Goal: Task Accomplishment & Management: Complete application form

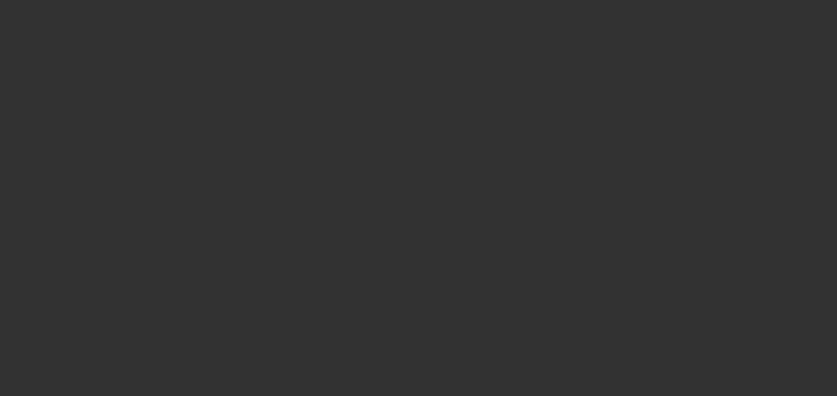
select select "3"
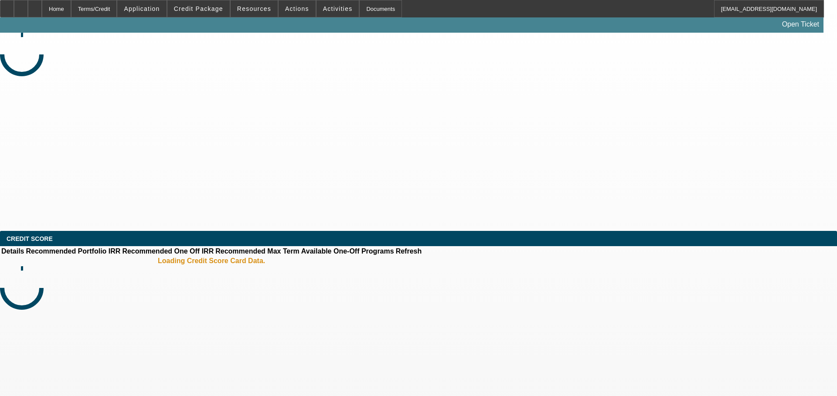
select select "0"
select select "6"
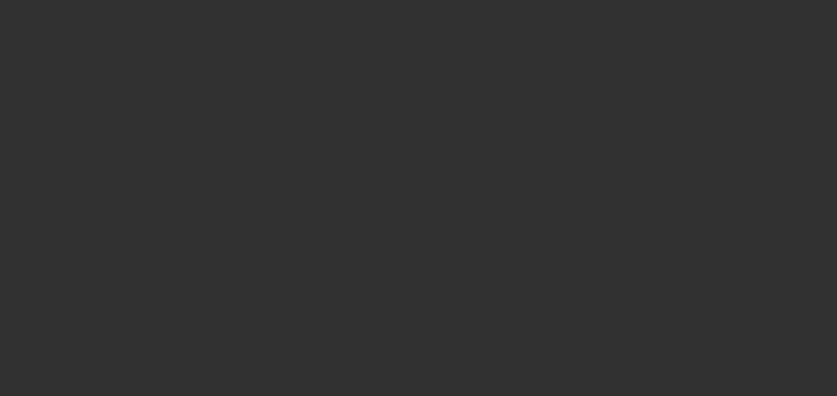
select select "3"
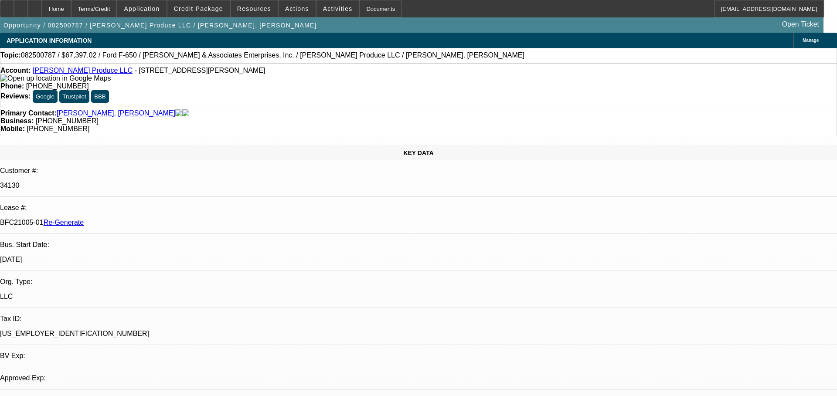
select select "0"
select select "6"
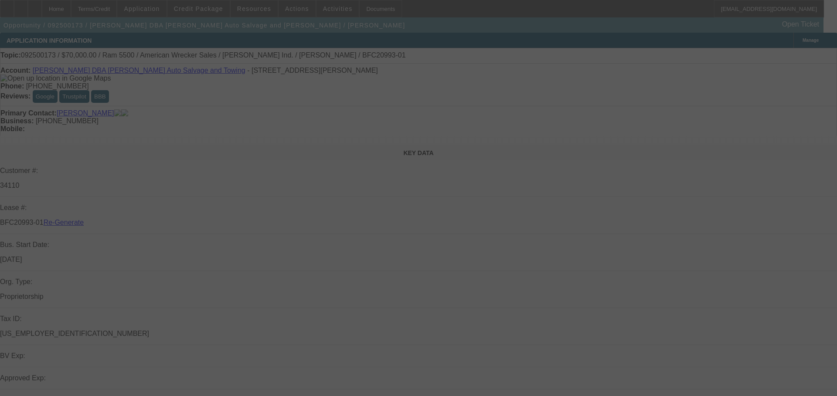
select select "4"
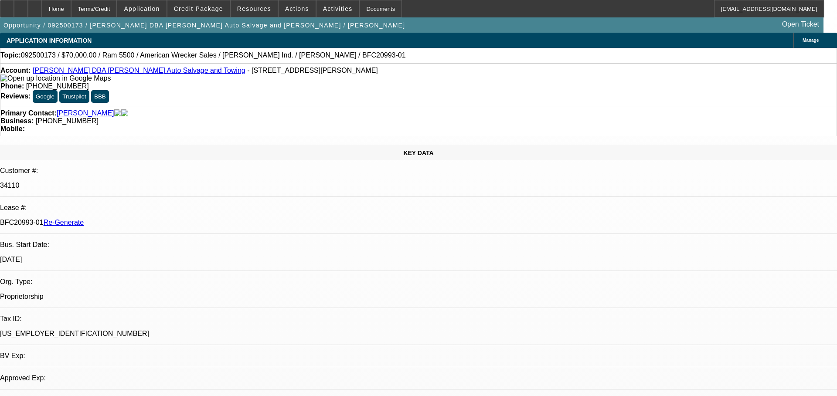
select select "0"
select select "2"
select select "0"
select select "1"
select select "2"
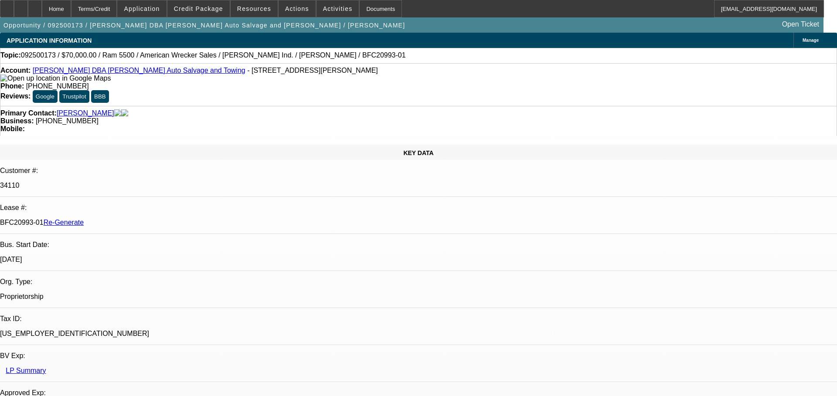
select select "2"
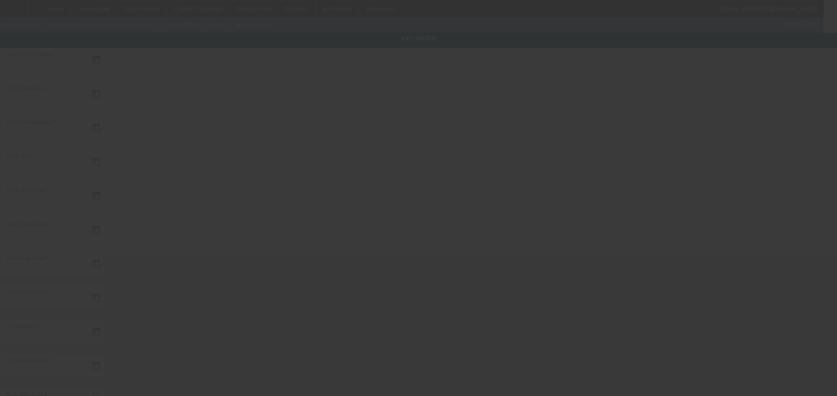
type input "8/8/2025"
type input "8/18/2025"
type input "8/21/2025"
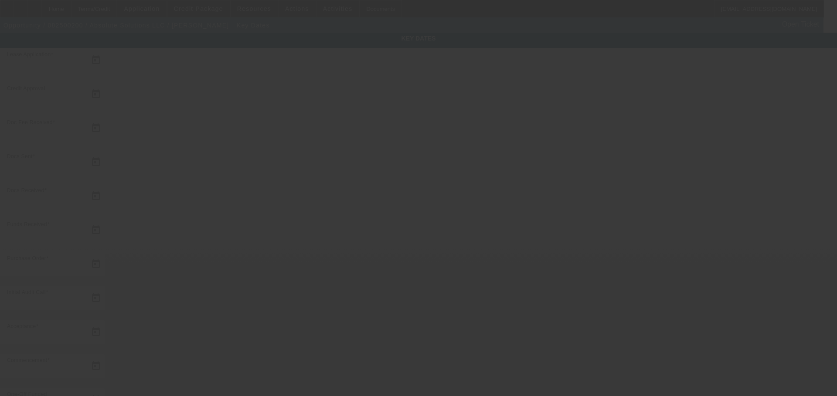
type input "8/26/2025"
type input "9/1/2025"
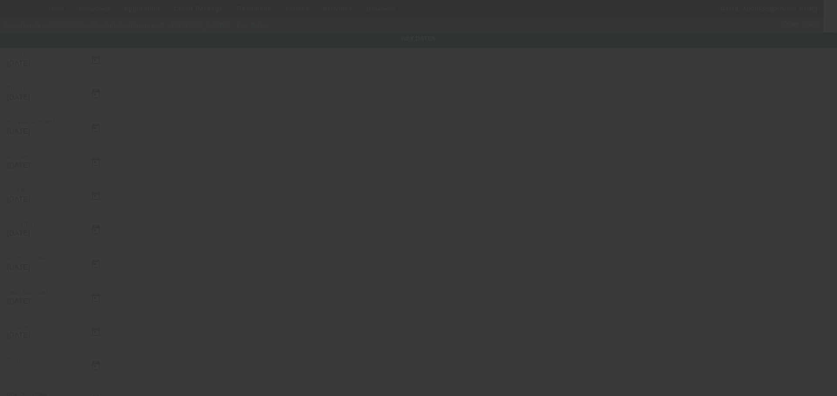
type input "9/16/2025"
type input "10/1/2025"
type input "9/15/2025"
select select "3"
select select "0"
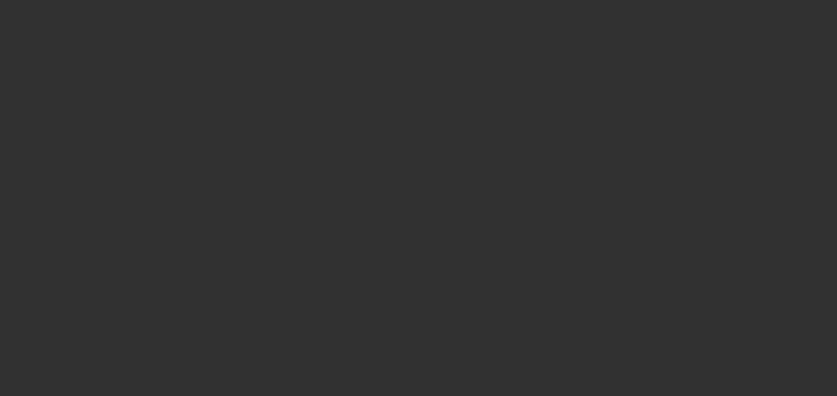
select select "0"
select select "6"
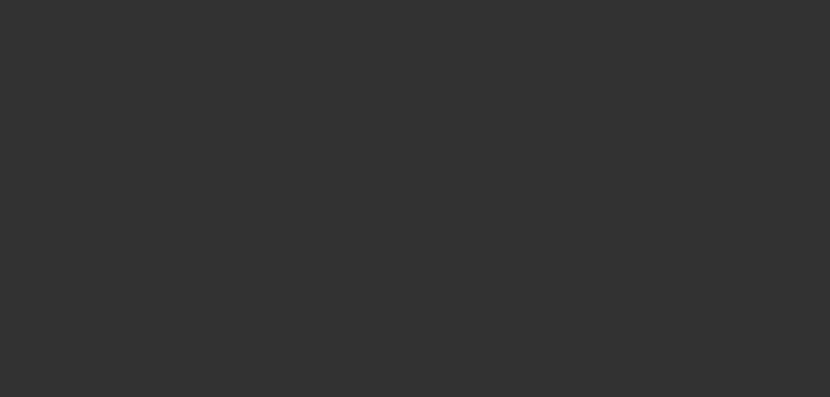
select select "4"
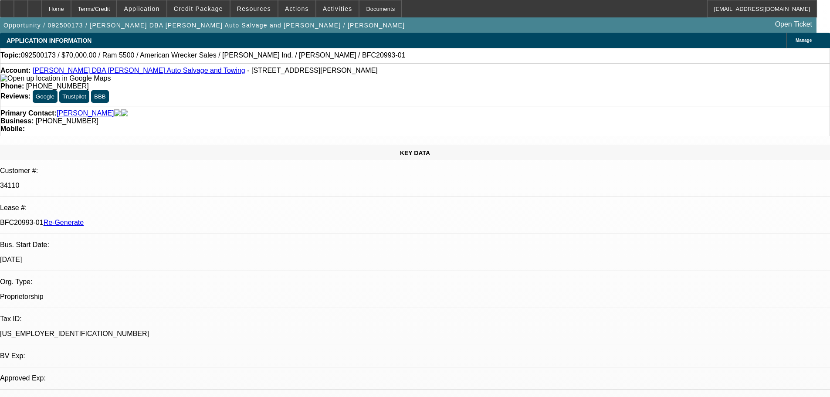
select select "0"
select select "2"
select select "0"
select select "1"
select select "2"
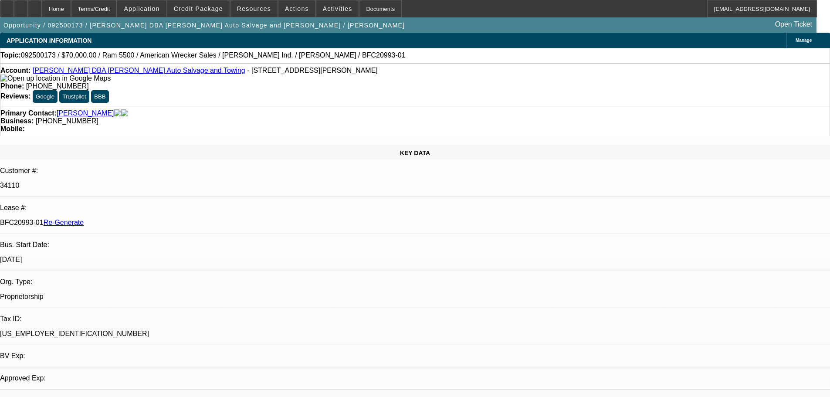
select select "2"
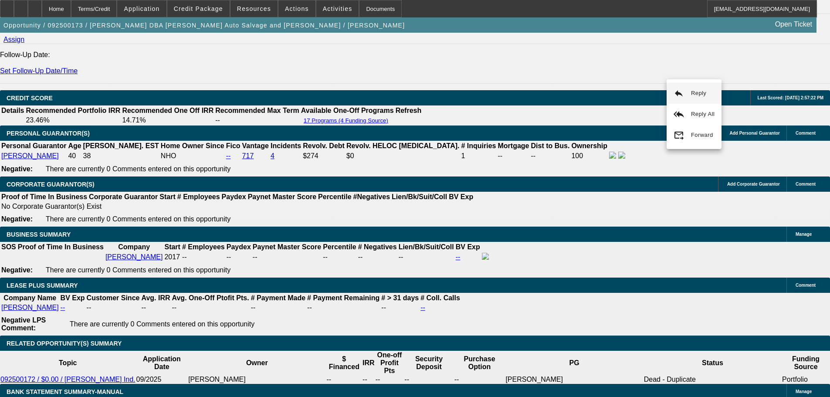
scroll to position [1244, 0]
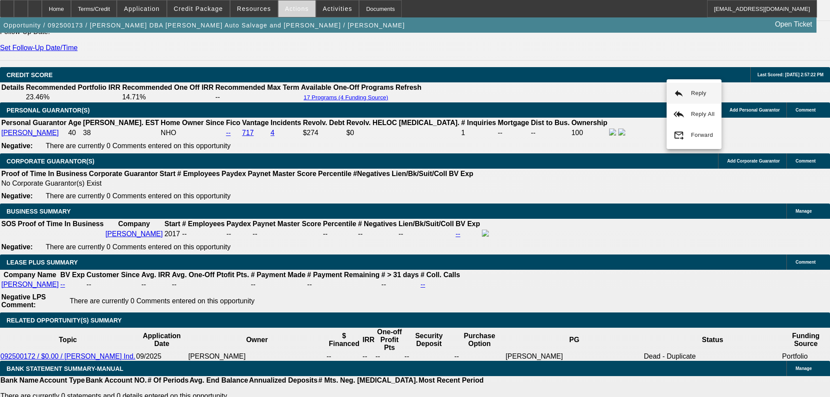
click at [289, 14] on span at bounding box center [297, 8] width 37 height 21
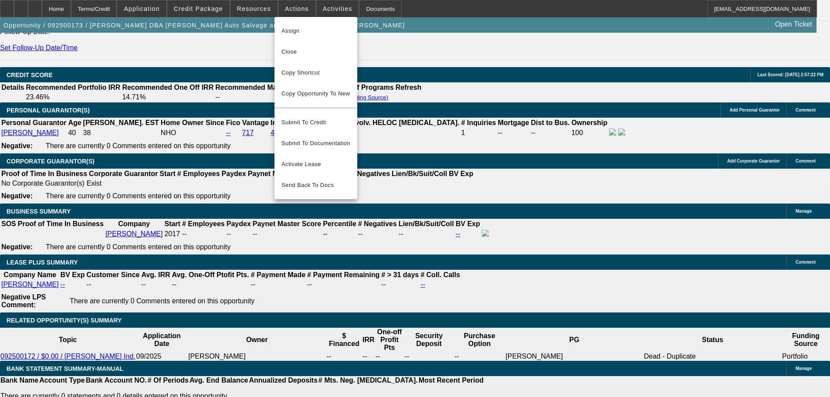
click at [388, 245] on div at bounding box center [415, 198] width 830 height 397
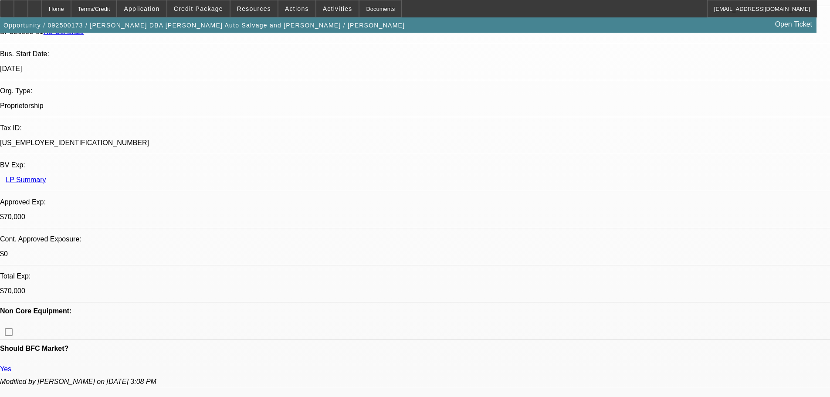
scroll to position [0, 0]
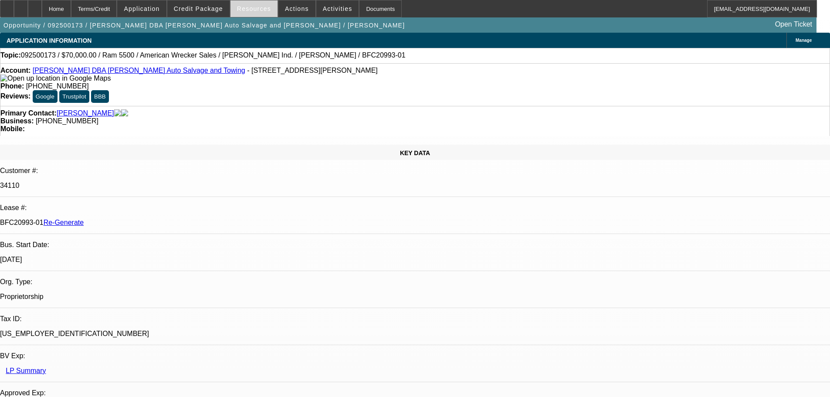
click at [257, 12] on span "Resources" at bounding box center [254, 8] width 34 height 7
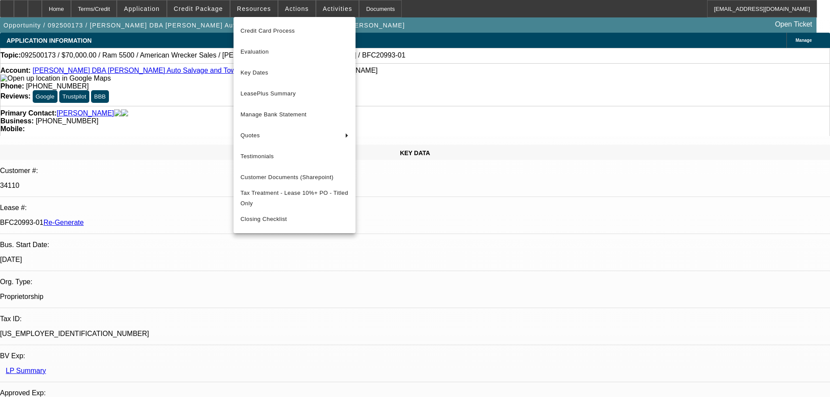
click at [292, 6] on div at bounding box center [415, 198] width 830 height 397
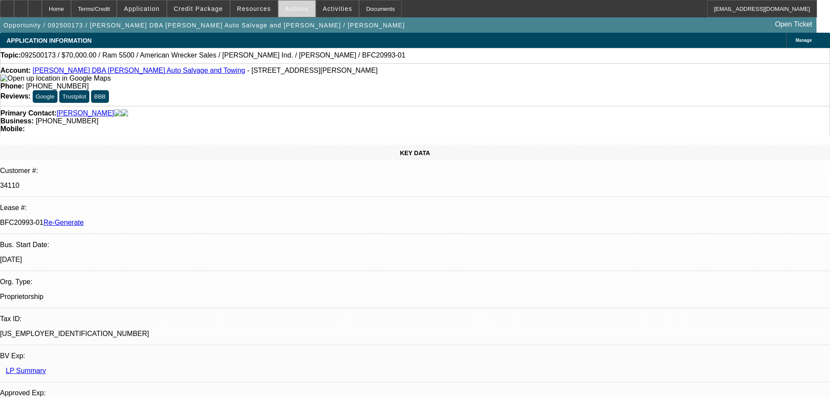
click at [292, 7] on span "Actions" at bounding box center [297, 8] width 24 height 7
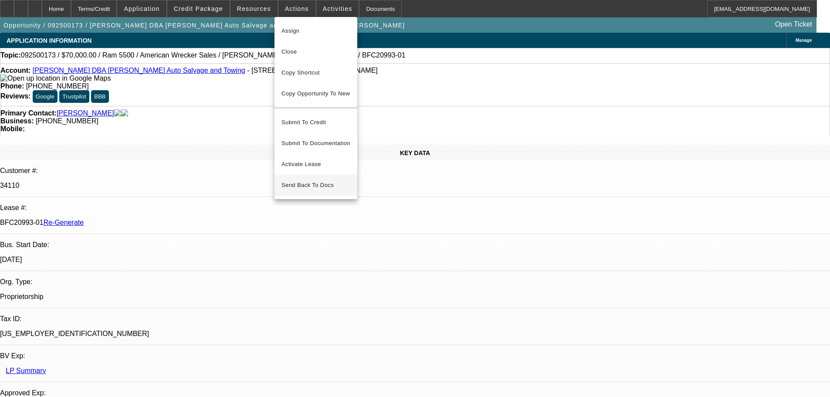
click at [320, 182] on span "Send Back To Docs" at bounding box center [316, 185] width 69 height 10
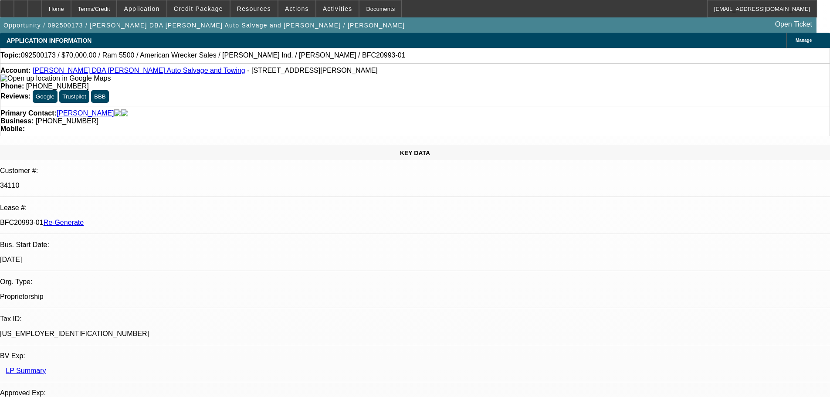
paste textarea "rep is changing to EFA will be reactivated once the new docs are signed with th…"
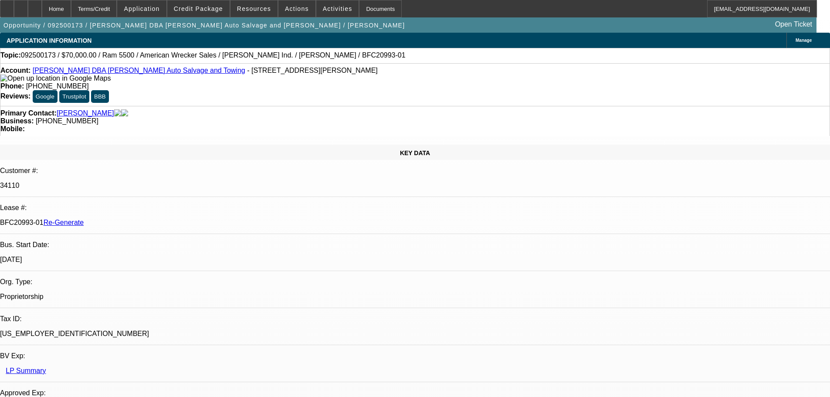
type textarea "Rep is changing to EFA - will be reactivated once the new docs are signed with …"
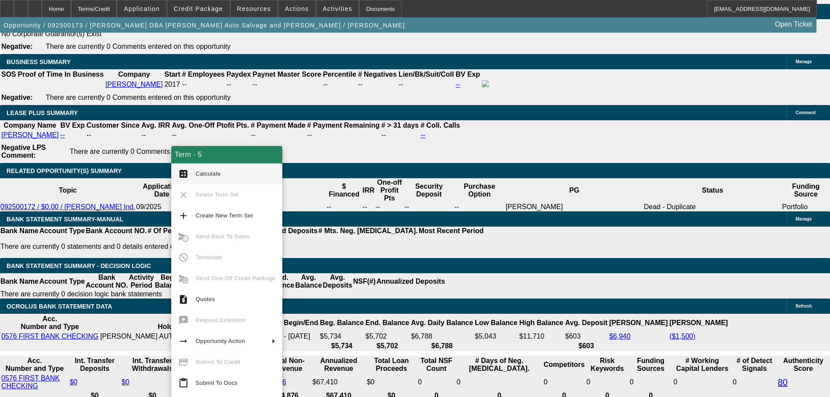
scroll to position [1394, 0]
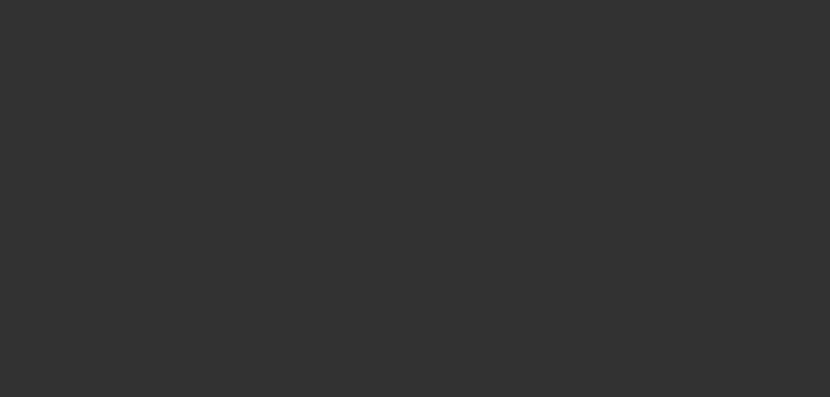
select select "3"
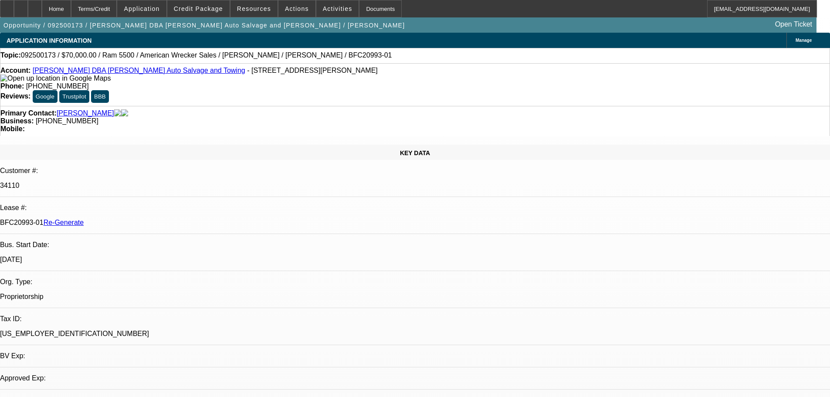
select select "0"
select select "2"
select select "0"
select select "2"
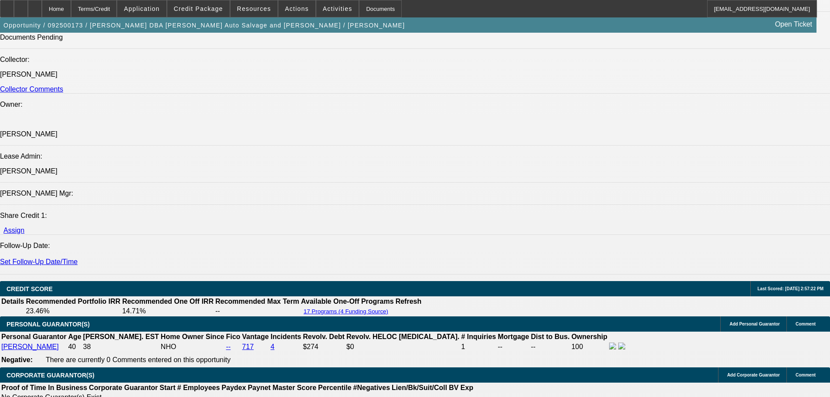
scroll to position [1123, 0]
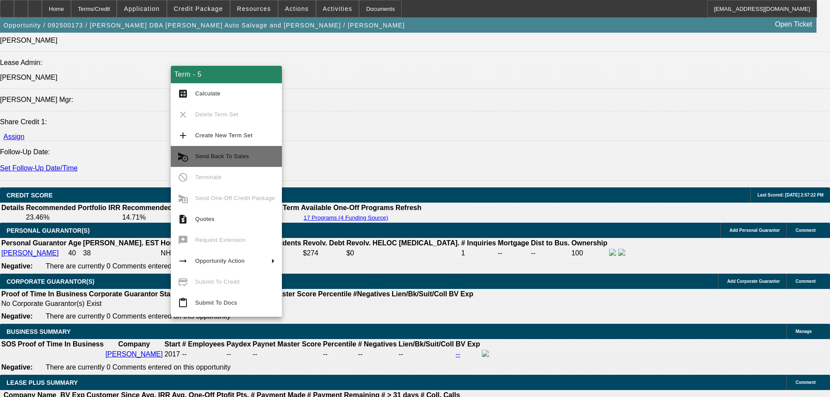
click at [254, 161] on span "Send Back To Sales" at bounding box center [235, 156] width 80 height 10
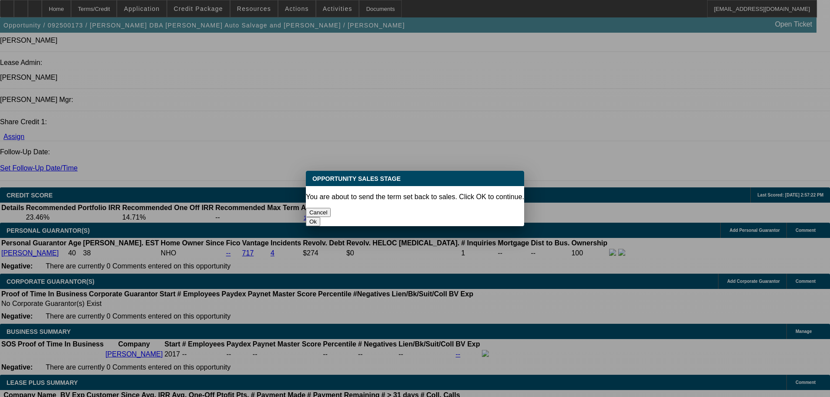
click at [320, 217] on button "Ok" at bounding box center [313, 221] width 14 height 9
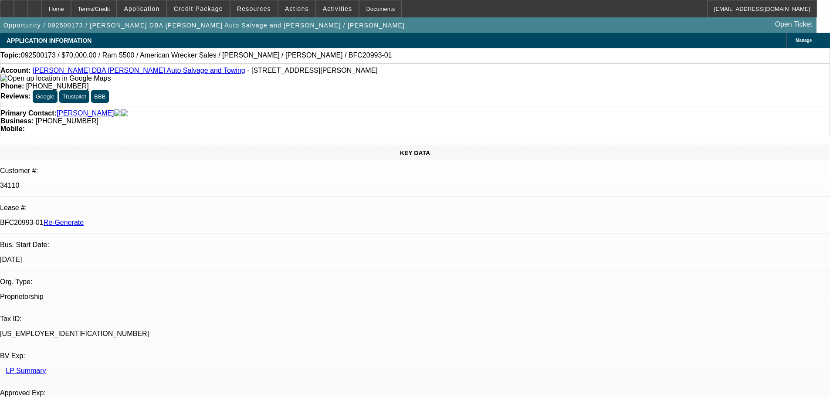
paste textarea "rep is changing to EFA will be reactivated once the new docs are signed with th…"
drag, startPoint x: 595, startPoint y: 130, endPoint x: 636, endPoint y: 119, distance: 42.0
type textarea "rep is changing to EFA"
